Goal: Transaction & Acquisition: Obtain resource

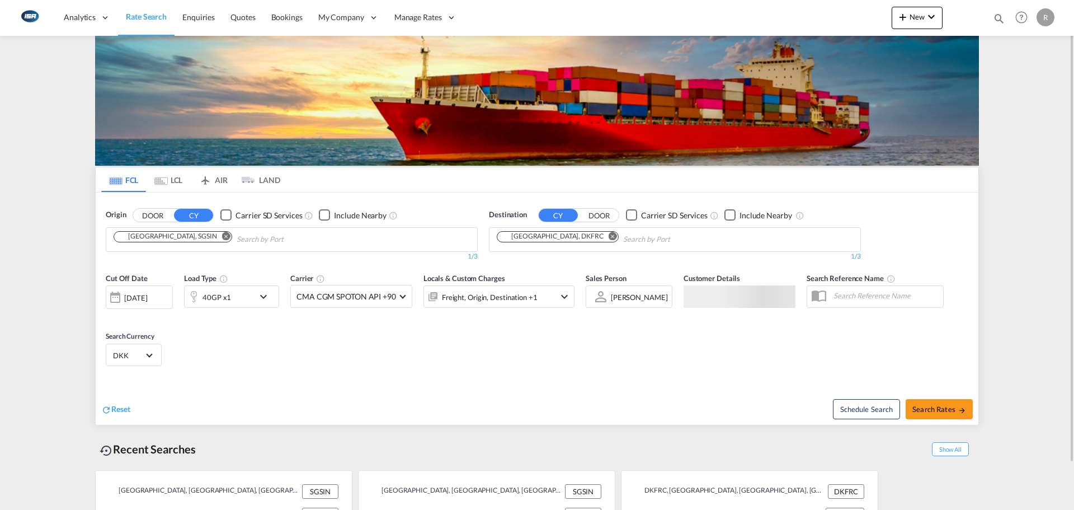
click at [239, 238] on input "Chips input." at bounding box center [290, 240] width 106 height 18
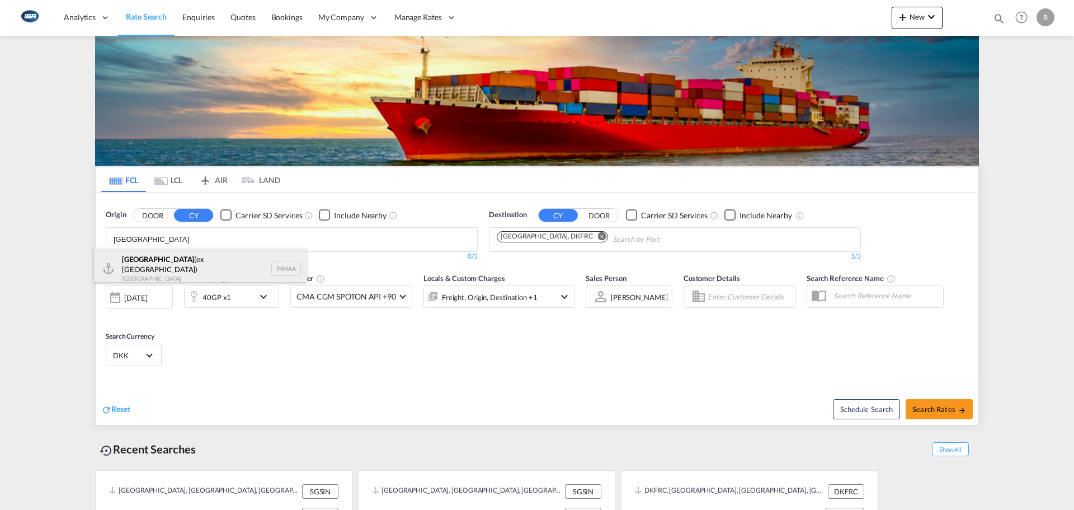
type input "[GEOGRAPHIC_DATA]"
click at [176, 258] on div "[GEOGRAPHIC_DATA] (ex [GEOGRAPHIC_DATA]) [GEOGRAPHIC_DATA] INMAA" at bounding box center [200, 268] width 213 height 40
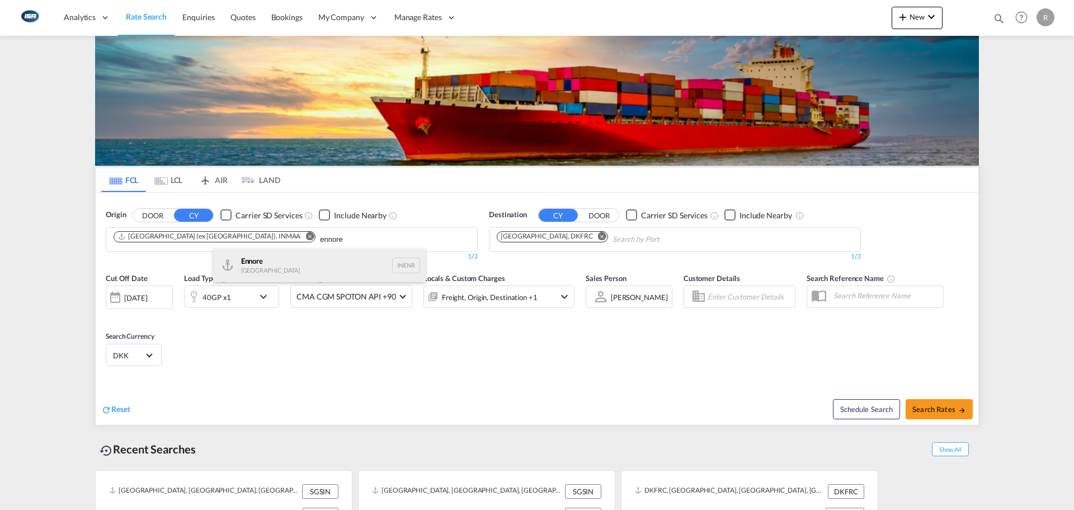
type input "ennore"
click at [264, 260] on div "Ennore India INENR" at bounding box center [319, 265] width 213 height 34
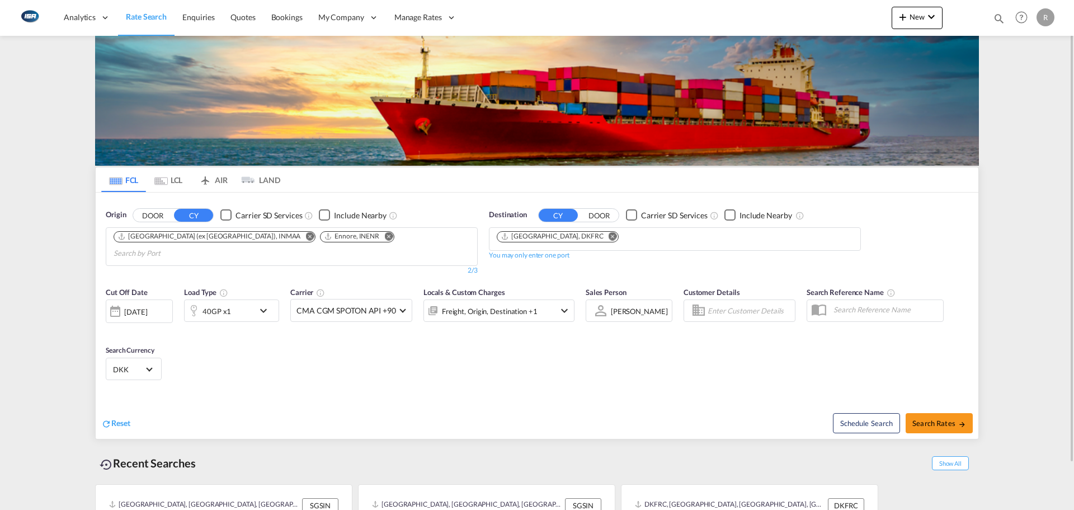
click at [598, 238] on md-chips "[GEOGRAPHIC_DATA], DKFRC" at bounding box center [675, 239] width 371 height 22
click at [609, 237] on md-icon "Remove" at bounding box center [613, 236] width 8 height 8
click at [567, 241] on input "Chips input." at bounding box center [550, 240] width 106 height 18
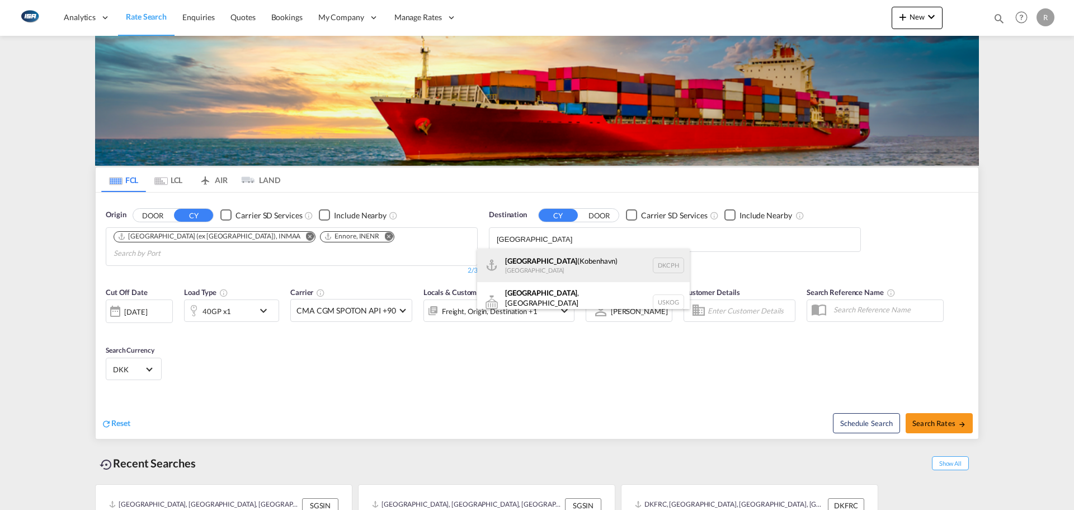
type input "[GEOGRAPHIC_DATA]"
click at [567, 264] on div "[GEOGRAPHIC_DATA] ([GEOGRAPHIC_DATA]) [GEOGRAPHIC_DATA] DKCPH" at bounding box center [583, 265] width 213 height 34
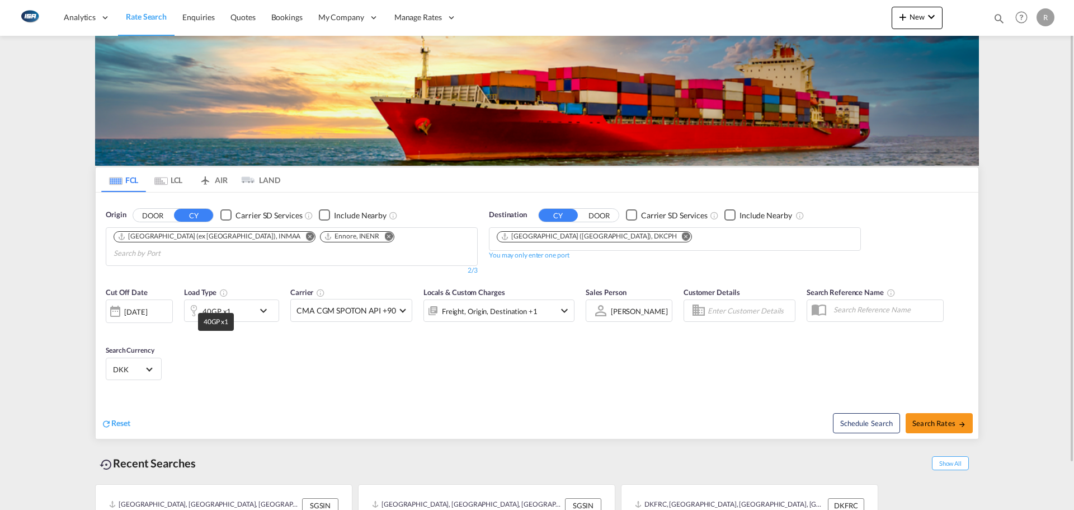
click at [233, 299] on div "40GP x1" at bounding box center [219, 310] width 69 height 22
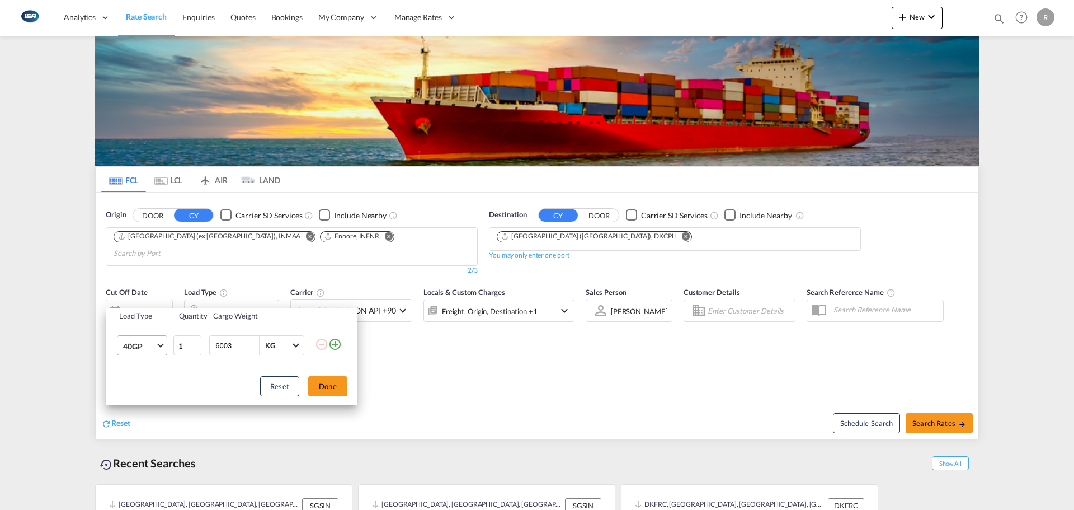
click at [146, 346] on span "40GP" at bounding box center [139, 346] width 32 height 11
click at [146, 322] on md-option "20GP" at bounding box center [152, 318] width 76 height 27
click at [323, 385] on button "Done" at bounding box center [327, 386] width 39 height 20
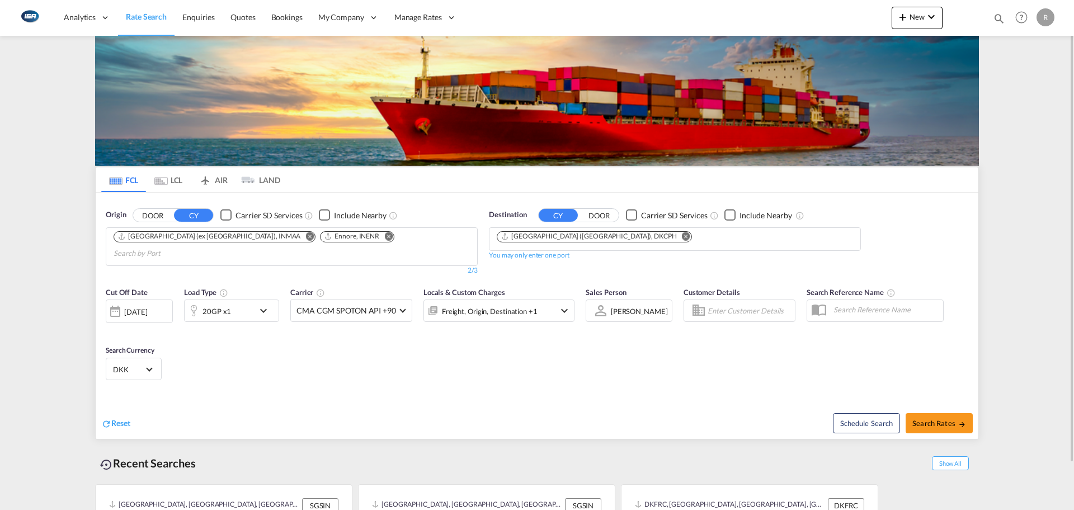
click at [147, 307] on div "[DATE]" at bounding box center [135, 312] width 23 height 10
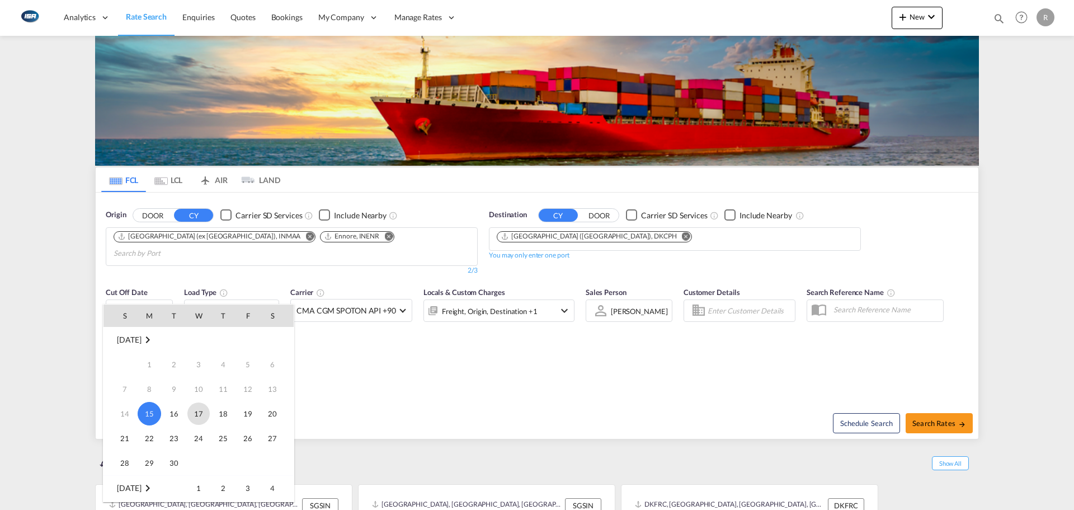
click at [199, 412] on span "17" at bounding box center [198, 413] width 22 height 22
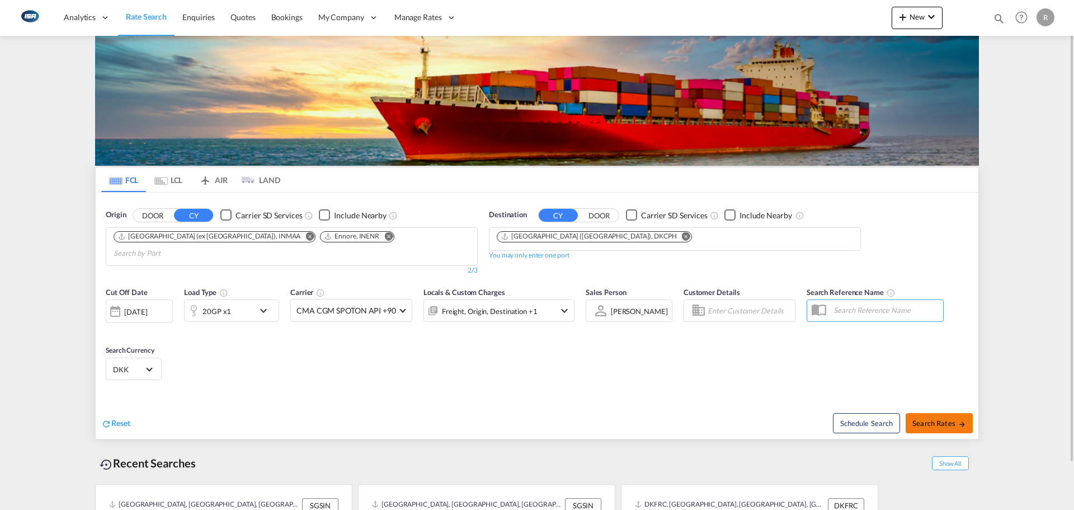
click at [961, 420] on md-icon "icon-arrow-right" at bounding box center [962, 424] width 8 height 8
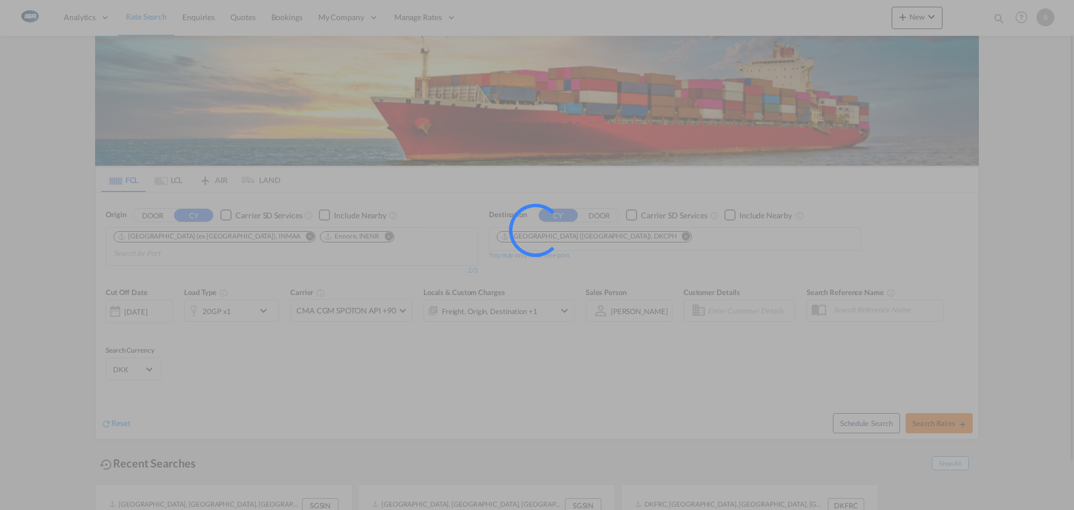
type input "INMAA,INENR to DKCPH / [DATE]"
